Goal: Use online tool/utility: Utilize a website feature to perform a specific function

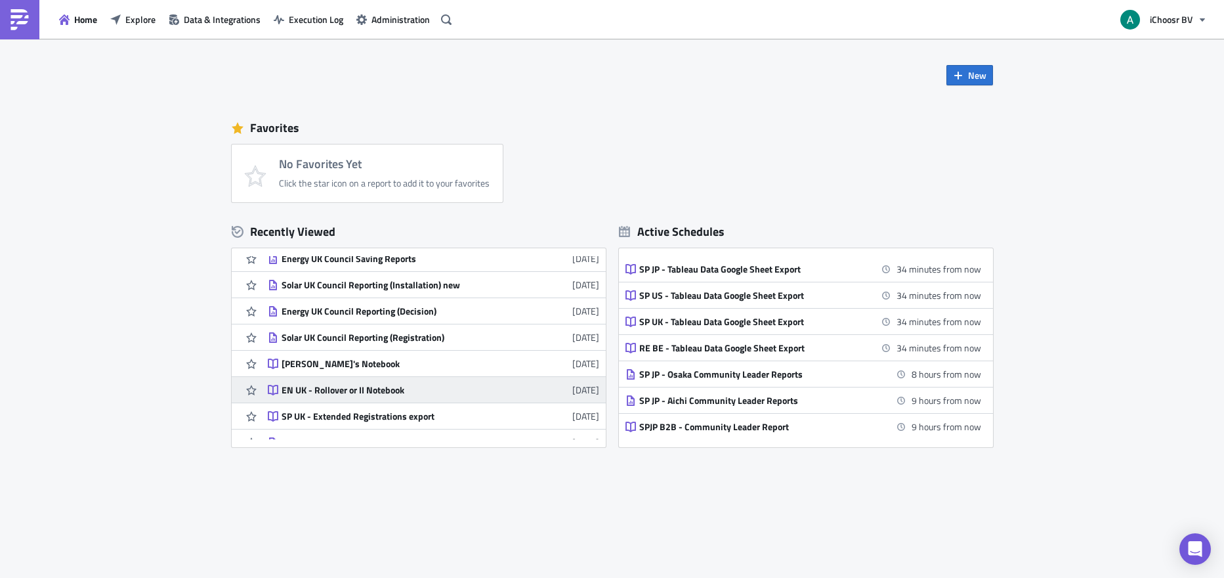
scroll to position [91, 0]
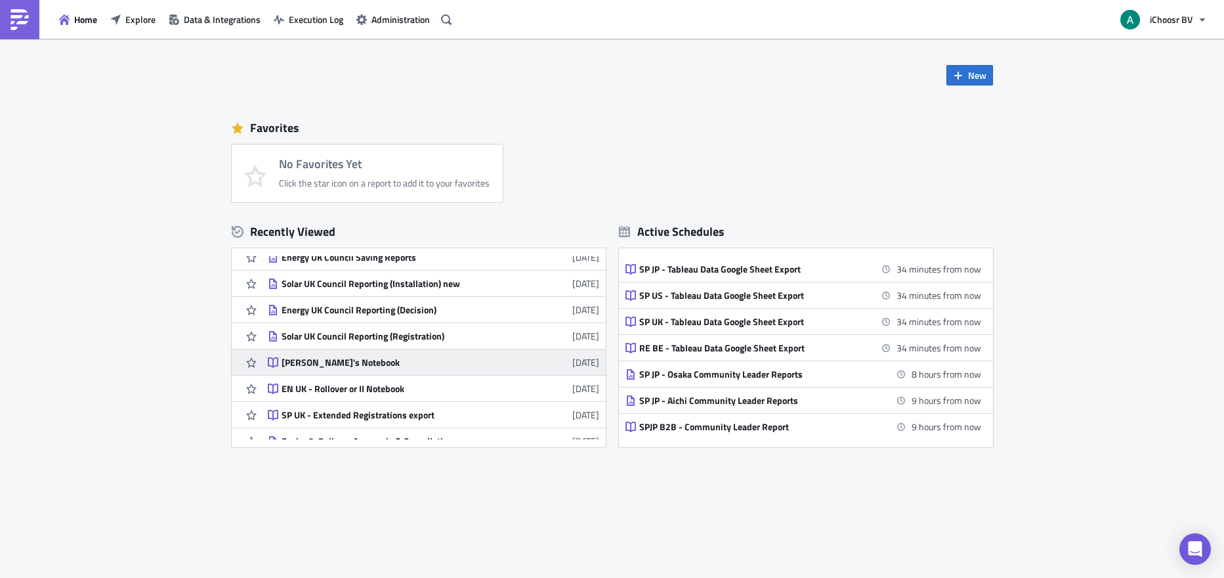
click at [332, 358] on div "[PERSON_NAME]'s Notebook" at bounding box center [397, 363] width 230 height 12
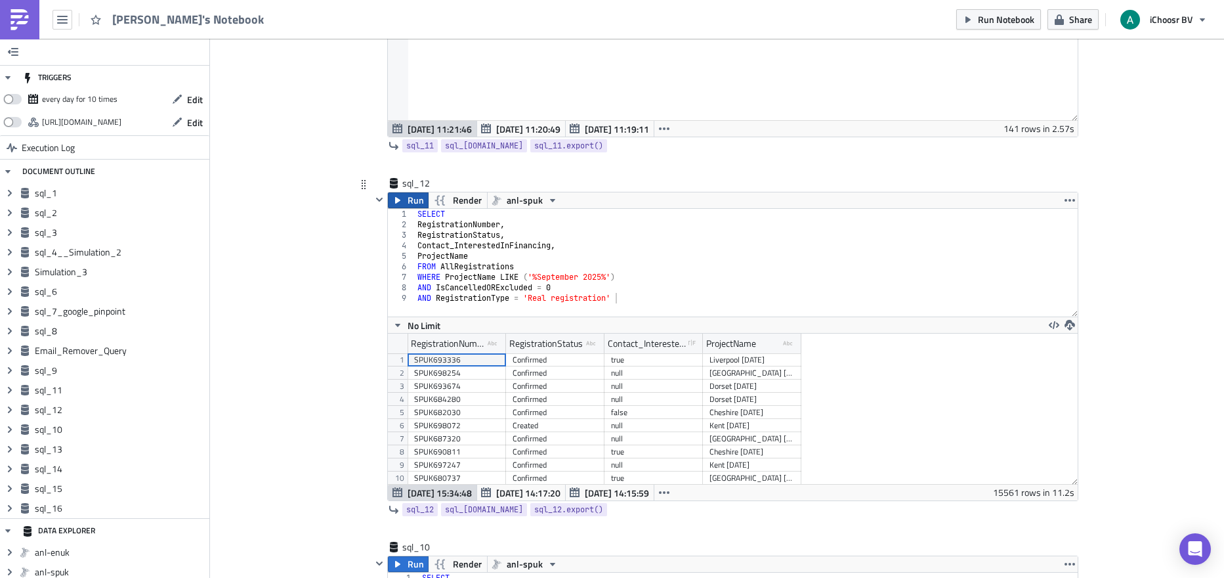
click at [408, 200] on span "Run" at bounding box center [416, 200] width 16 height 16
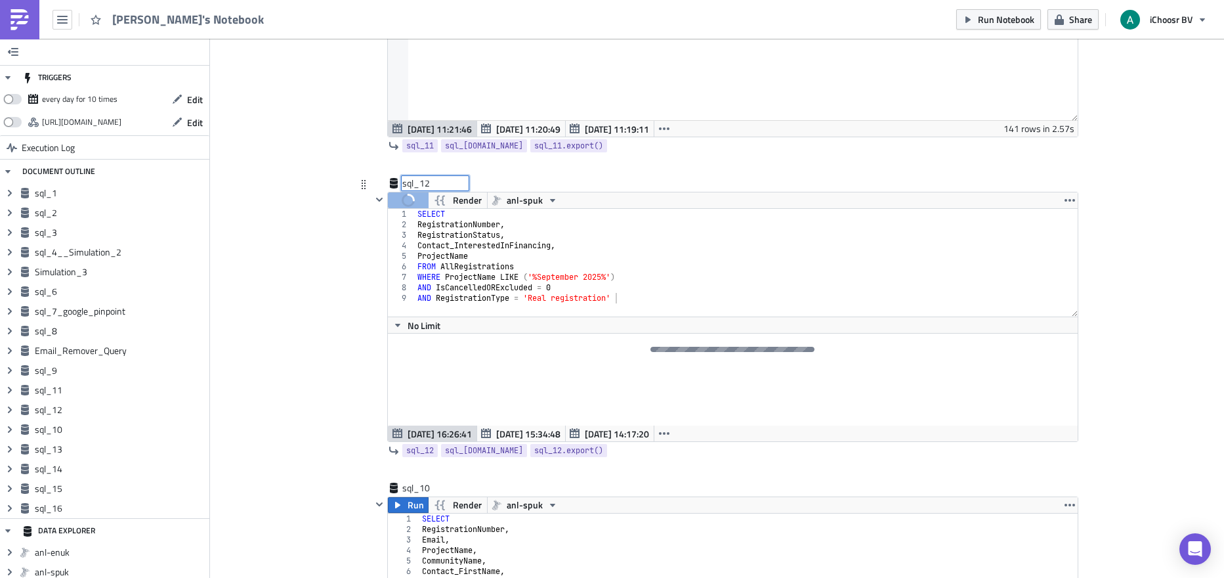
click at [410, 183] on div "sql_12 sql_12" at bounding box center [435, 183] width 66 height 13
click at [410, 183] on input "sql_12" at bounding box center [435, 183] width 66 height 13
type input "Financing"
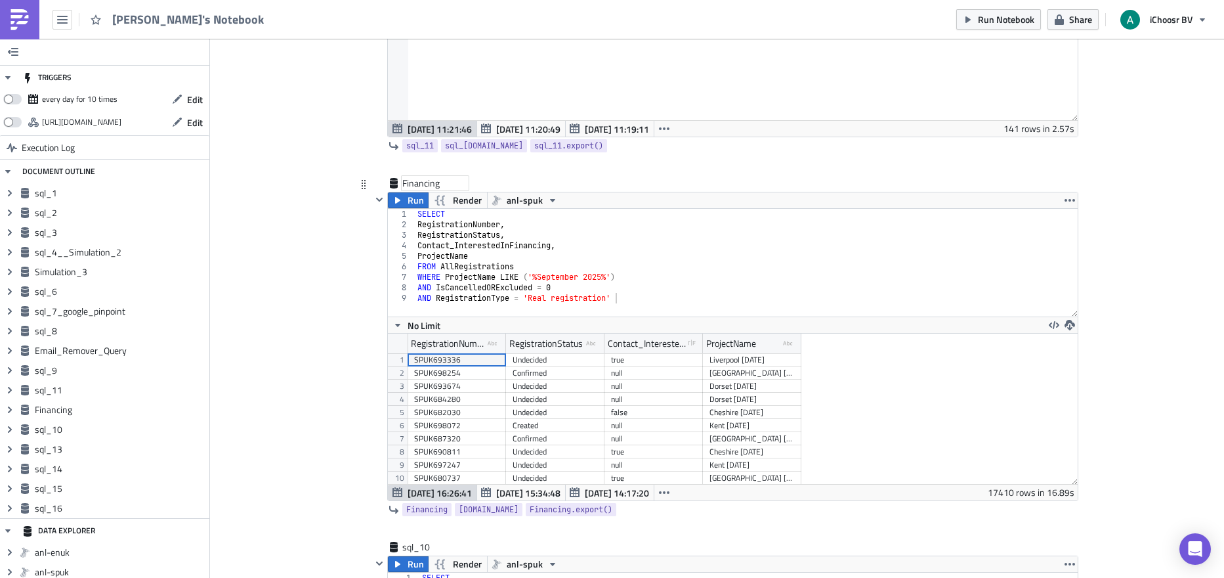
scroll to position [150, 689]
click at [496, 493] on span "[DATE] 15:34:48" at bounding box center [528, 493] width 64 height 14
click at [435, 489] on span "[DATE] 16:26:41" at bounding box center [440, 493] width 64 height 14
click at [1070, 324] on button "button" at bounding box center [1070, 325] width 16 height 16
click at [1089, 272] on div "CSV" at bounding box center [1116, 274] width 102 height 13
